Goal: Find specific page/section: Find specific page/section

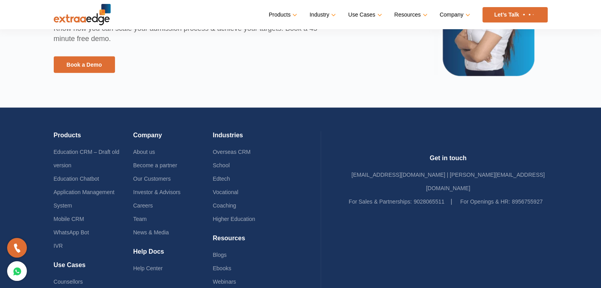
scroll to position [1875, 0]
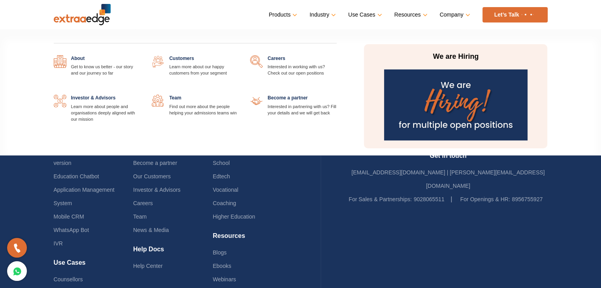
click at [457, 10] on link "Company" at bounding box center [454, 14] width 29 height 11
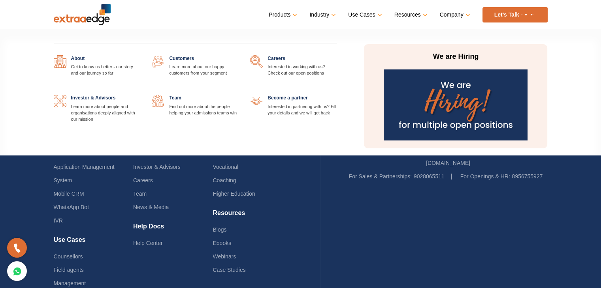
click at [336, 55] on link at bounding box center [336, 55] width 0 height 0
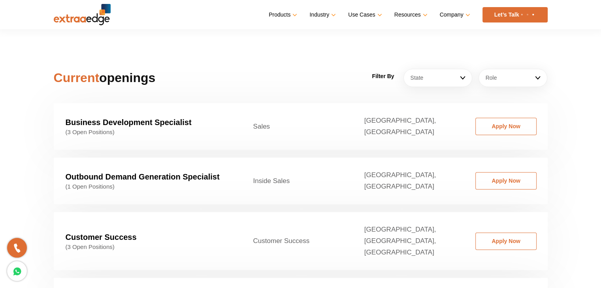
scroll to position [1194, 0]
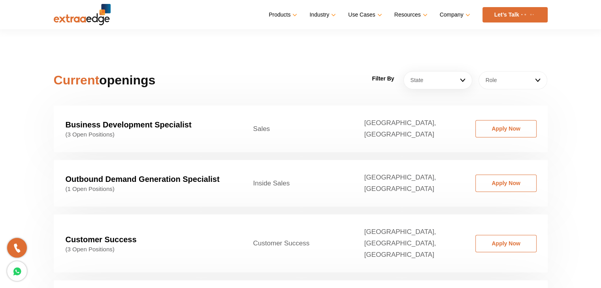
click at [523, 71] on link "Role" at bounding box center [512, 80] width 69 height 18
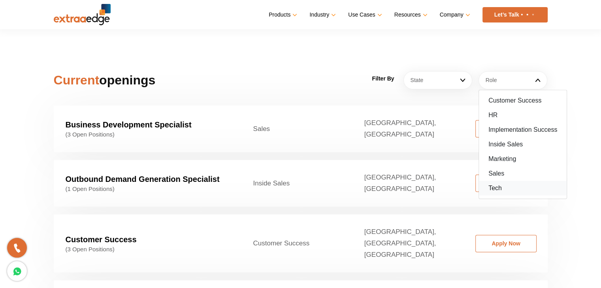
click at [504, 181] on link "Tech" at bounding box center [523, 188] width 88 height 15
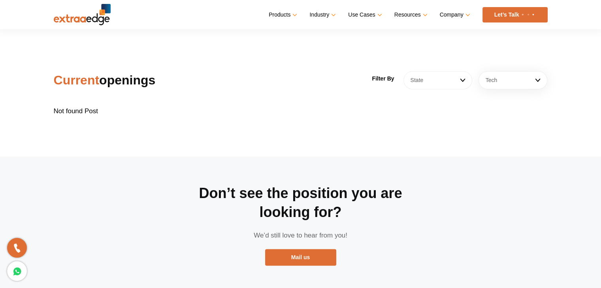
click at [454, 74] on link "State" at bounding box center [437, 80] width 69 height 18
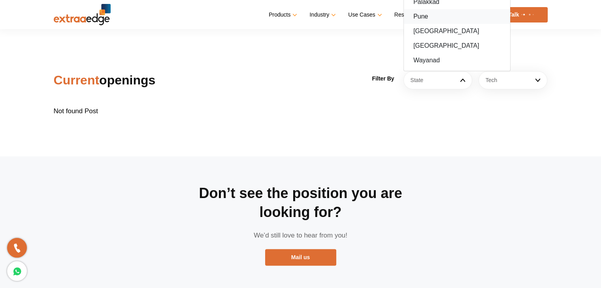
click at [437, 9] on link "Pune" at bounding box center [457, 16] width 106 height 15
